Goal: Task Accomplishment & Management: Use online tool/utility

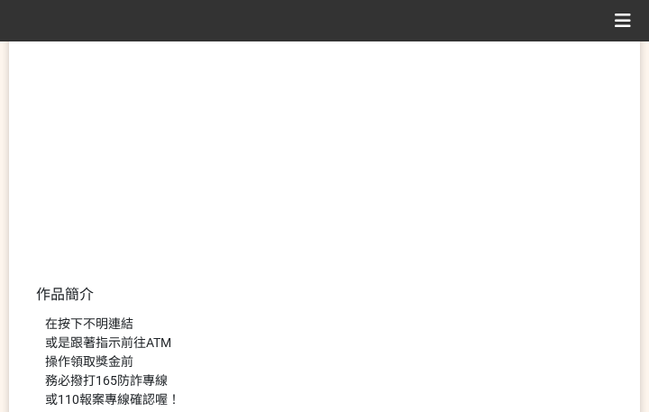
scroll to position [541, 0]
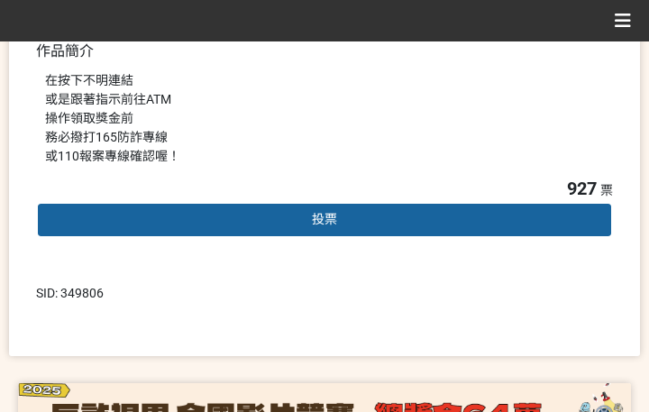
click at [315, 226] on div "投票" at bounding box center [324, 220] width 577 height 36
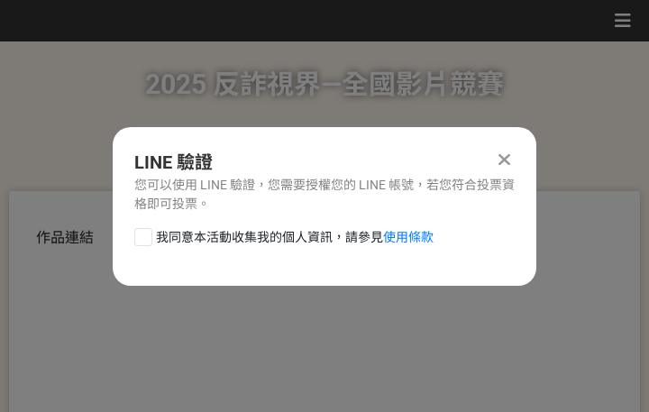
scroll to position [0, 0]
click at [234, 239] on span "我同意本活動收集我的個人資訊，請參見 使用條款" at bounding box center [295, 237] width 278 height 19
click at [147, 239] on input "我同意本活動收集我的個人資訊，請參見 使用條款" at bounding box center [141, 237] width 12 height 12
checkbox input "false"
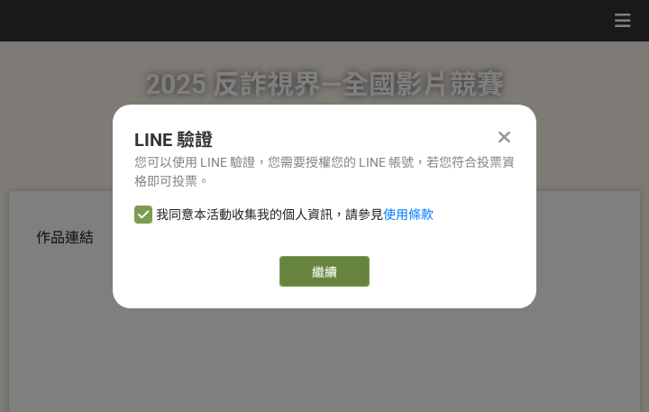
click at [318, 276] on link "繼續" at bounding box center [325, 271] width 90 height 31
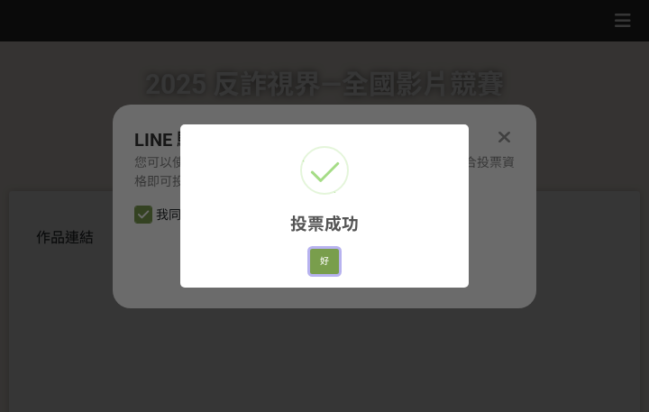
drag, startPoint x: 330, startPoint y: 256, endPoint x: 239, endPoint y: 208, distance: 102.8
click at [330, 256] on button "好" at bounding box center [324, 261] width 29 height 25
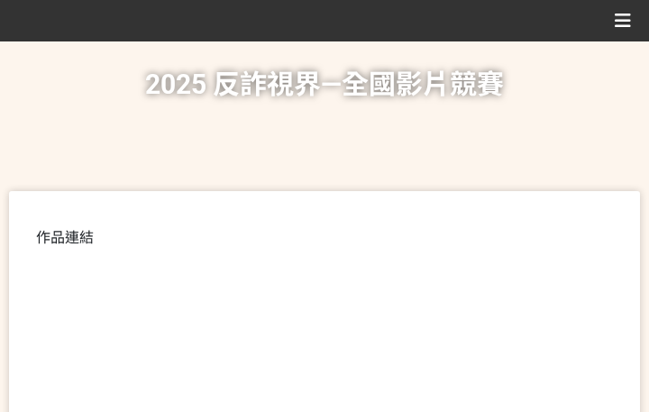
scroll to position [386, 0]
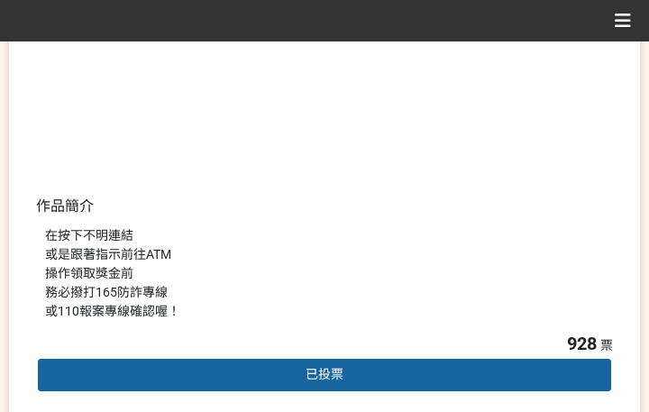
drag, startPoint x: 408, startPoint y: 265, endPoint x: 422, endPoint y: 247, distance: 23.1
click at [408, 265] on div "在按下不明連結 或是跟著指示前往ATM 操作領取獎金前 務必撥打165防詐專線 或110報案專線確認喔！" at bounding box center [324, 273] width 559 height 95
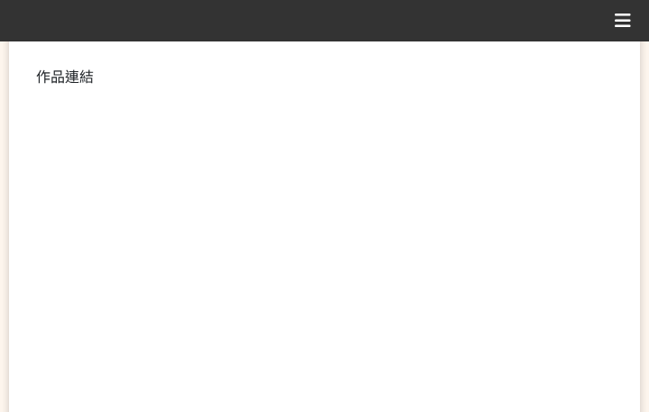
scroll to position [361, 0]
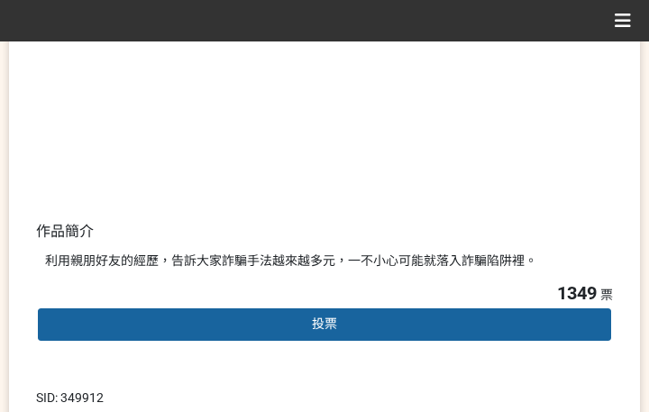
click at [287, 321] on div "投票" at bounding box center [324, 325] width 577 height 36
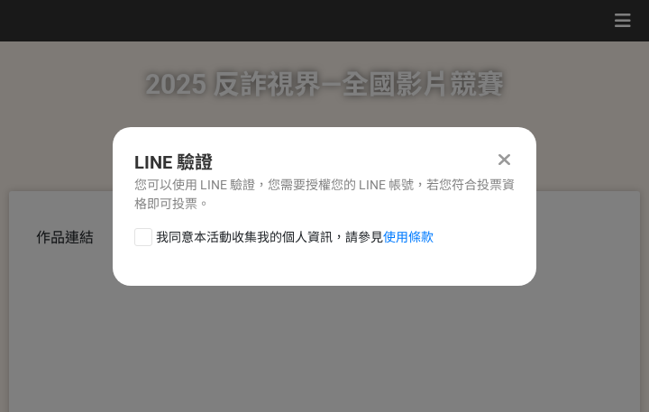
click at [268, 238] on span "我同意本活動收集我的個人資訊，請參見 使用條款" at bounding box center [295, 237] width 278 height 19
click at [147, 238] on input "我同意本活動收集我的個人資訊，請參見 使用條款" at bounding box center [141, 237] width 12 height 12
checkbox input "false"
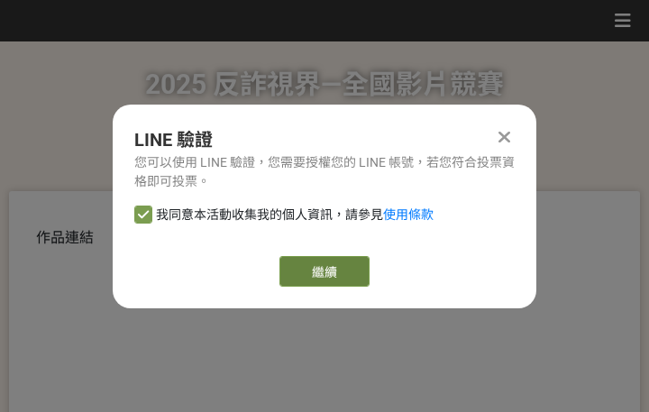
click at [304, 263] on link "繼續" at bounding box center [325, 271] width 90 height 31
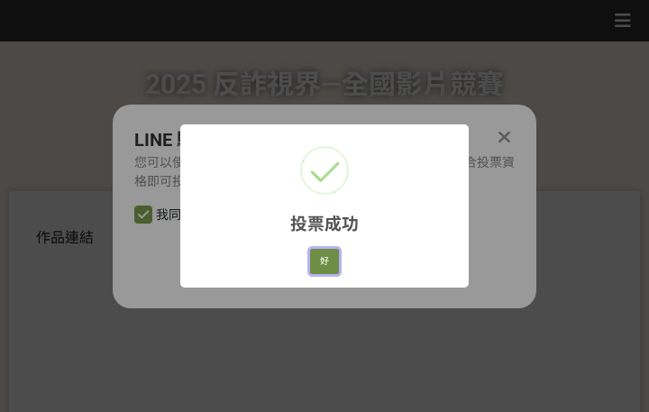
click at [325, 249] on button "好" at bounding box center [324, 261] width 29 height 25
